Goal: Information Seeking & Learning: Learn about a topic

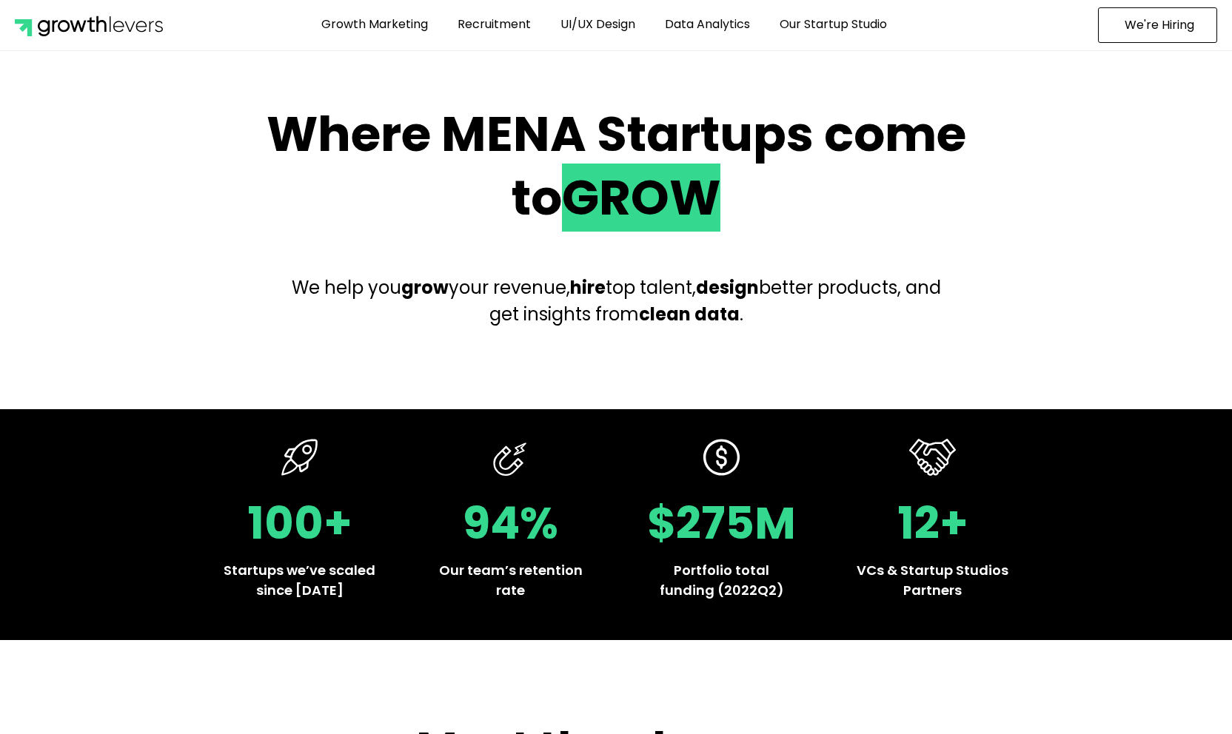
click at [1161, 25] on span "We're Hiring" at bounding box center [1159, 25] width 70 height 12
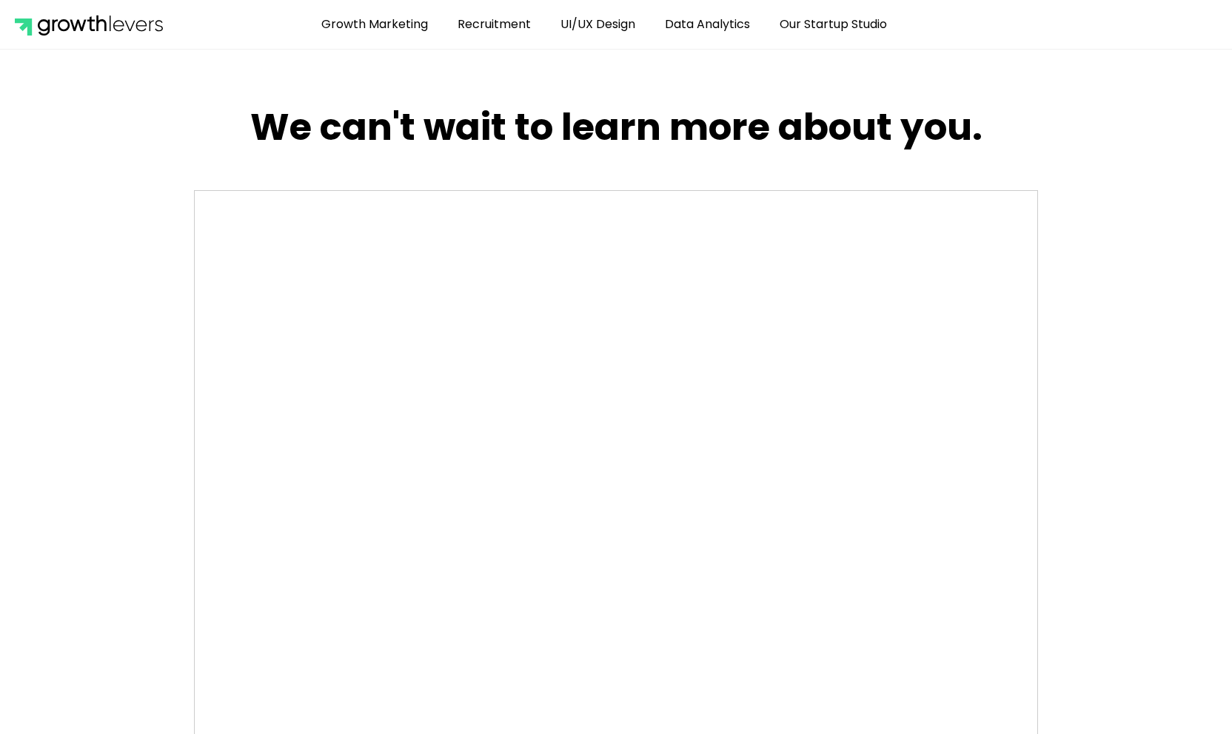
click at [1104, 362] on section "We can't wait to learn more about you." at bounding box center [616, 537] width 1232 height 975
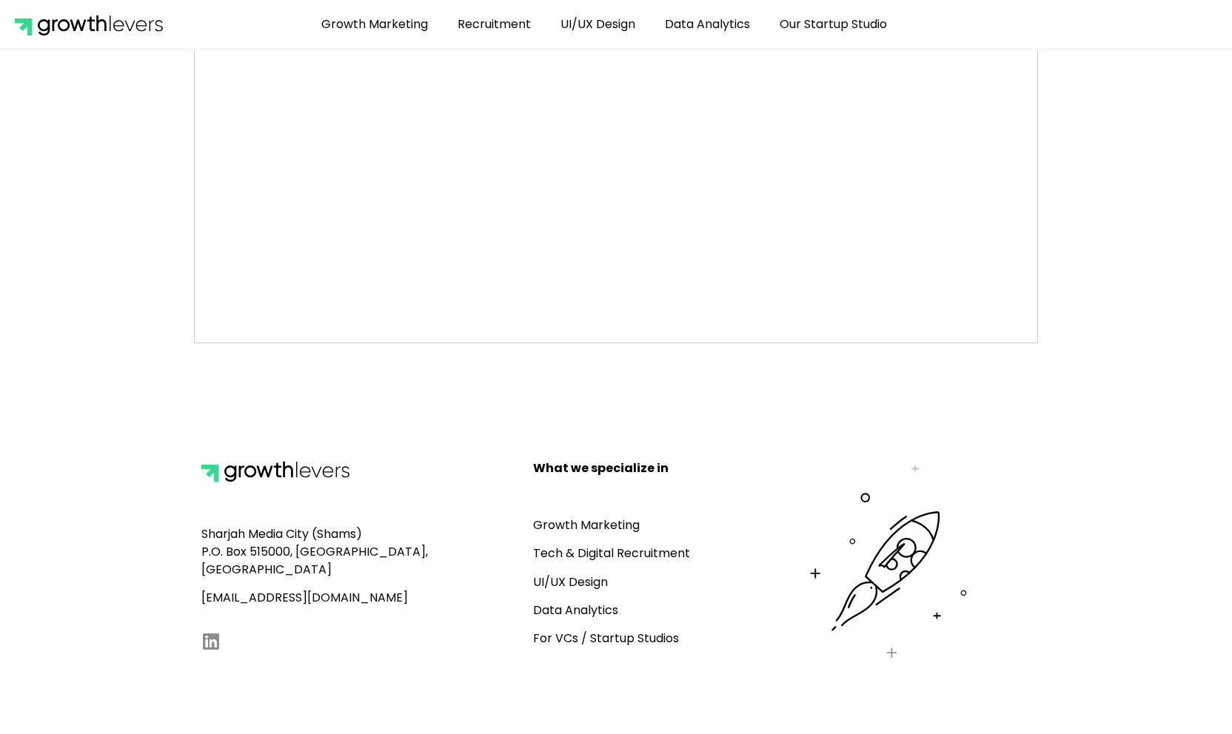
scroll to position [605, 0]
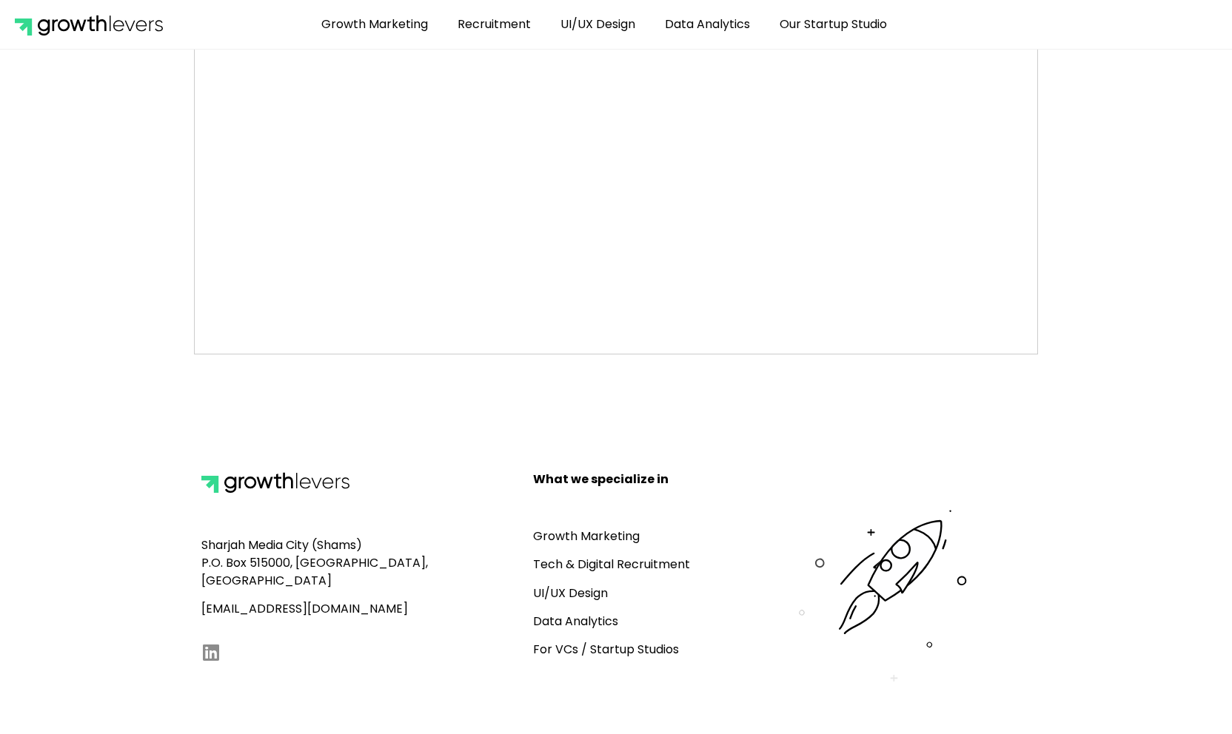
click at [598, 558] on link "Tech & Digital Recruitment" at bounding box center [611, 564] width 157 height 17
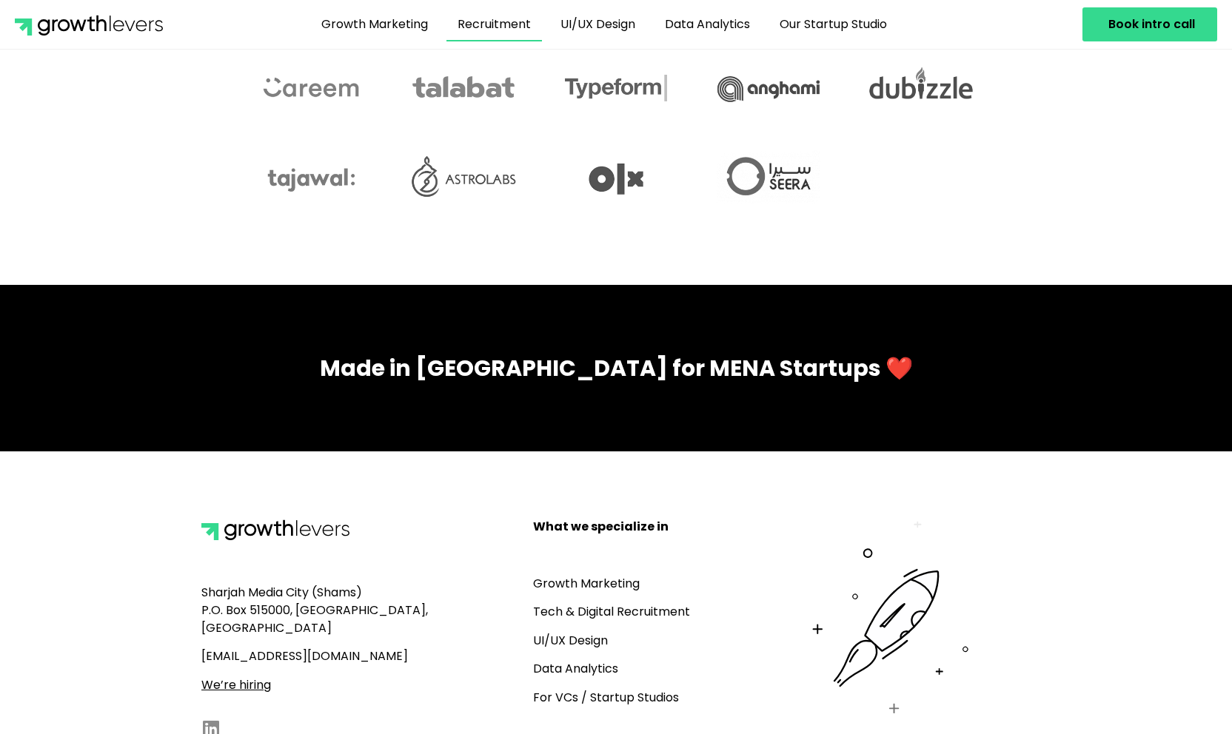
scroll to position [4312, 0]
